Goal: Navigation & Orientation: Understand site structure

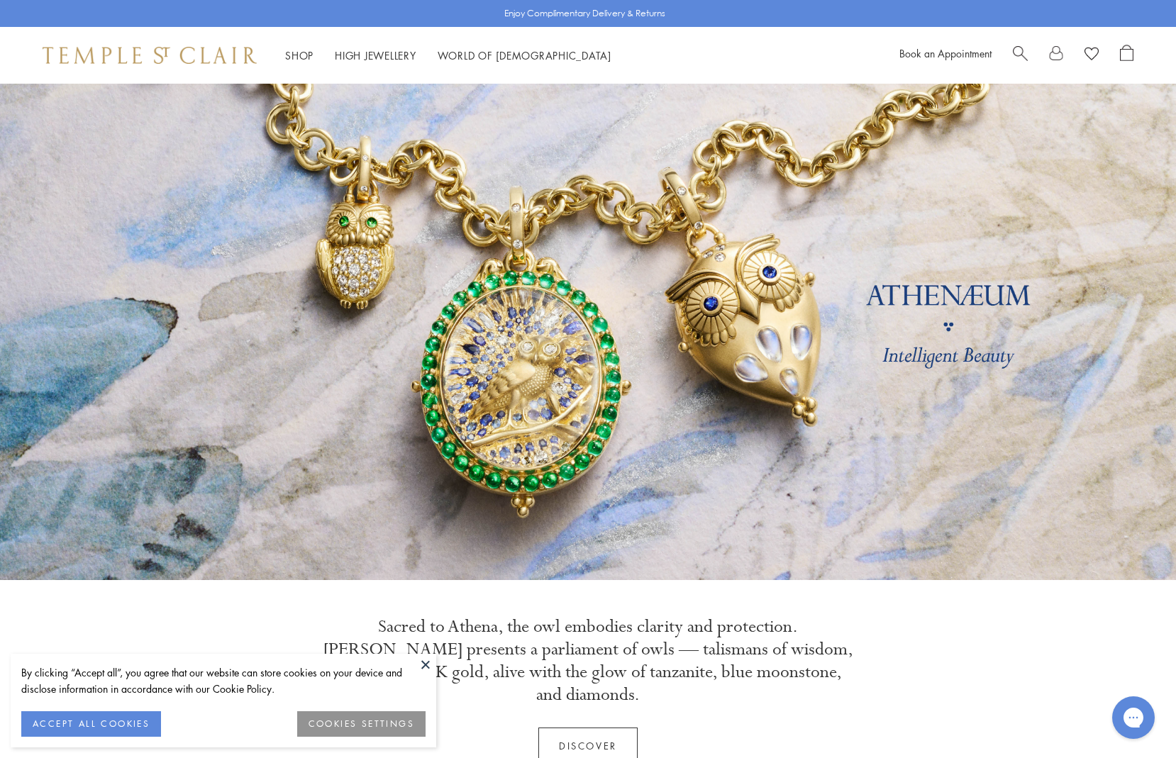
click at [426, 664] on button at bounding box center [425, 664] width 21 height 21
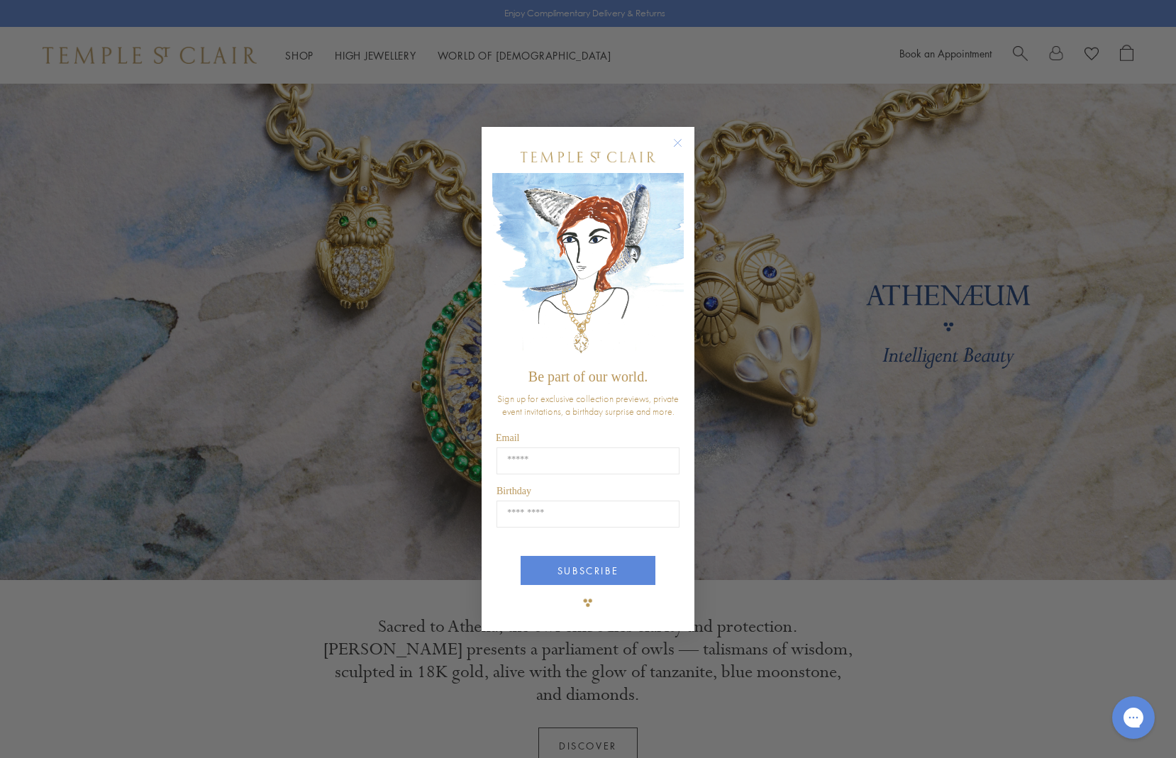
click at [678, 144] on icon "Close dialog" at bounding box center [678, 142] width 7 height 7
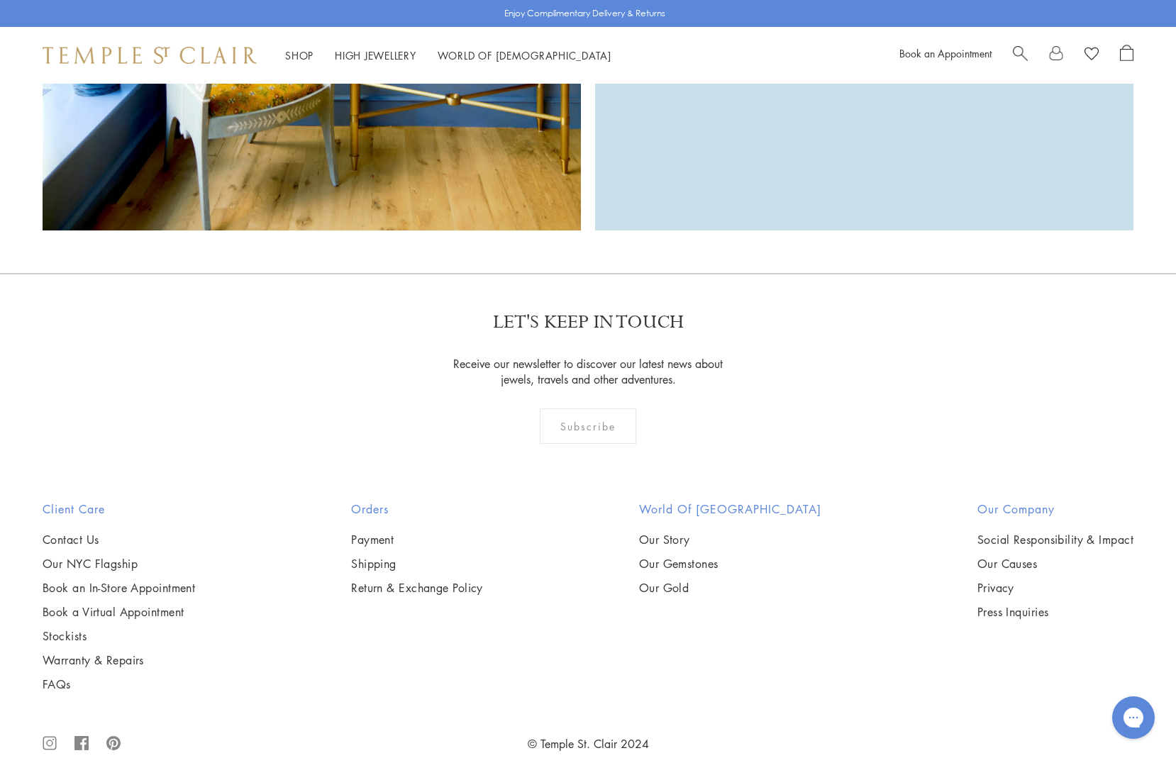
scroll to position [4135, 0]
click at [711, 557] on link "Our Gemstones" at bounding box center [730, 565] width 182 height 16
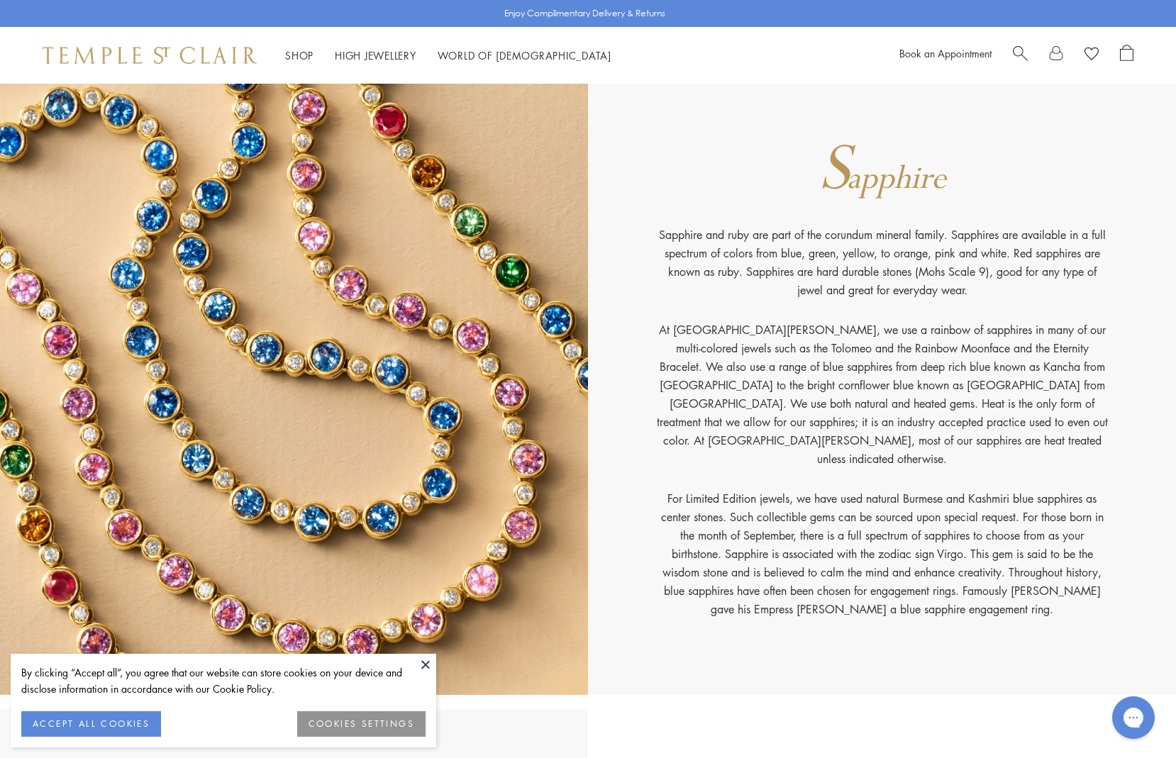
scroll to position [13341, 0]
drag, startPoint x: 426, startPoint y: 665, endPoint x: 468, endPoint y: 675, distance: 43.2
click at [426, 665] on button at bounding box center [425, 664] width 21 height 21
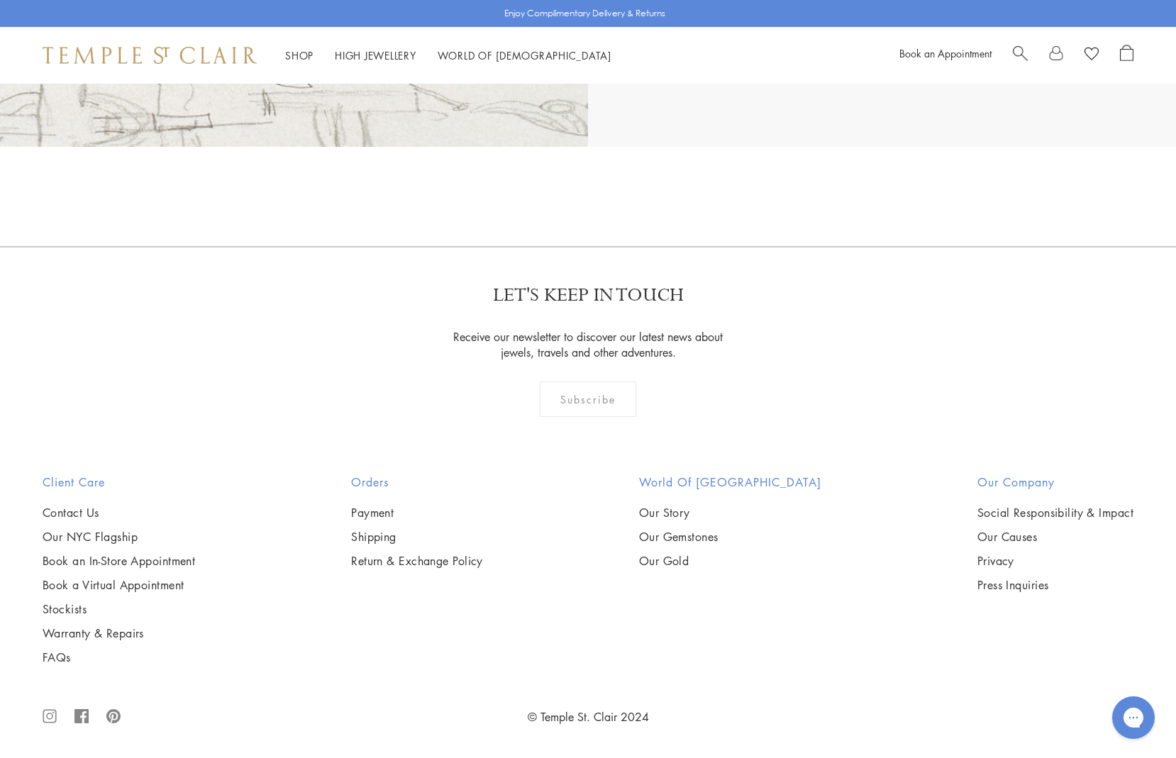
scroll to position [20227, 0]
click at [987, 537] on link "Our Causes" at bounding box center [1056, 537] width 156 height 16
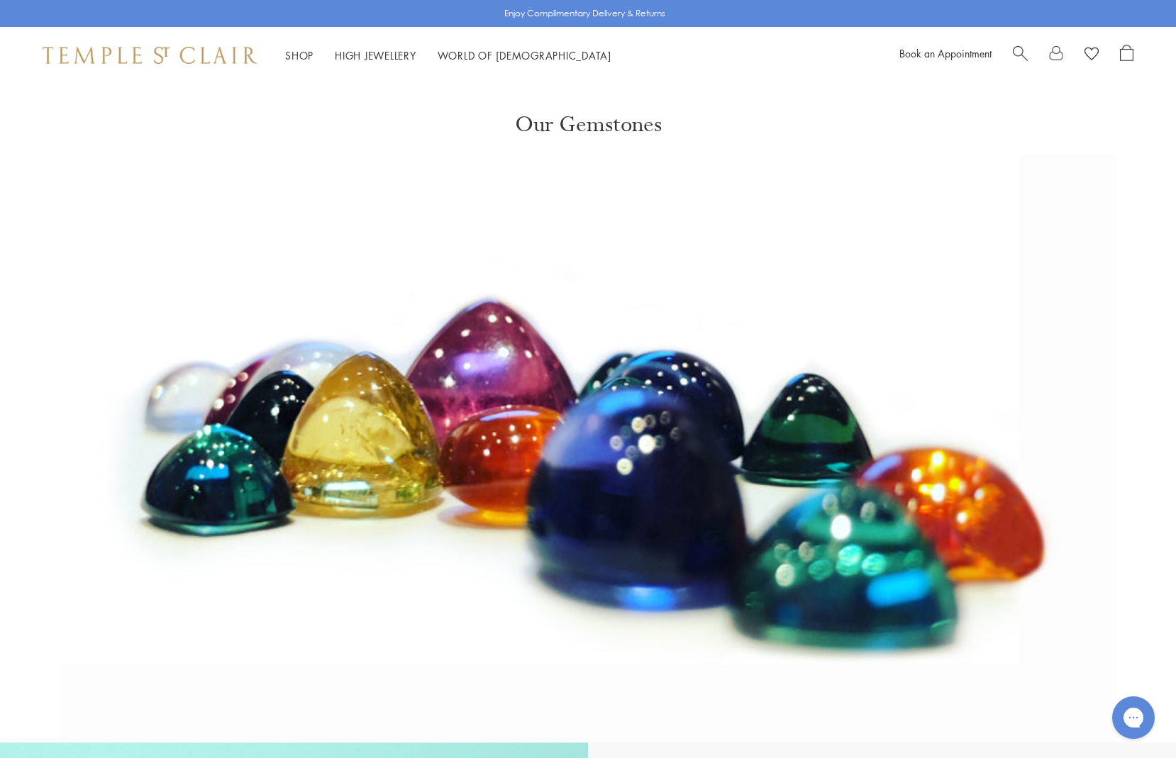
scroll to position [0, 0]
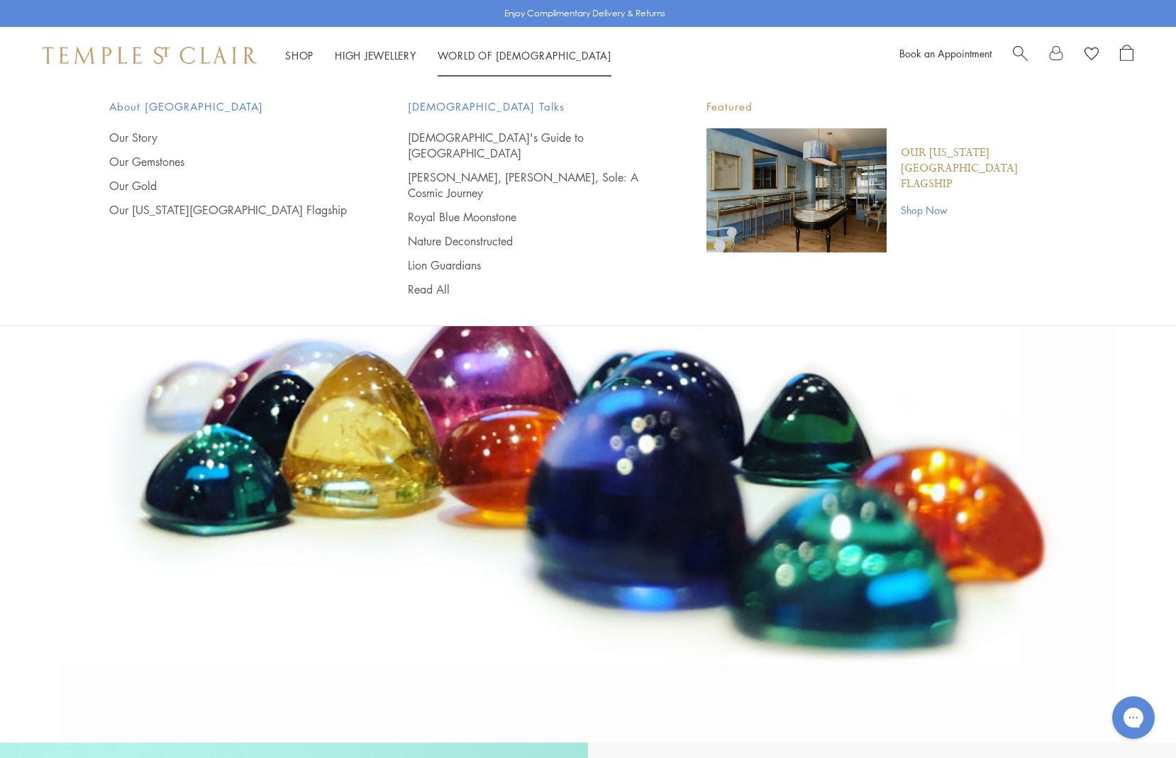
drag, startPoint x: 139, startPoint y: 138, endPoint x: 182, endPoint y: 147, distance: 44.3
click at [140, 137] on link "Our Story" at bounding box center [230, 138] width 242 height 16
